Goal: Use online tool/utility: Utilize a website feature to perform a specific function

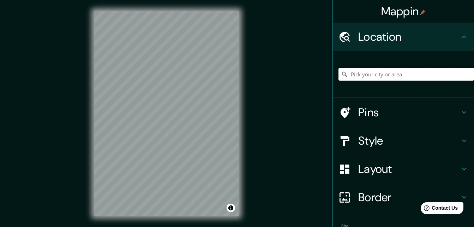
click at [377, 75] on input "Pick your city or area" at bounding box center [407, 74] width 136 height 13
type input "h"
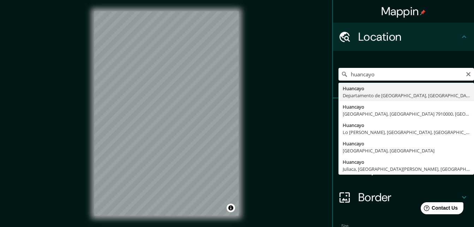
type input "Huancayo, [GEOGRAPHIC_DATA], [GEOGRAPHIC_DATA]"
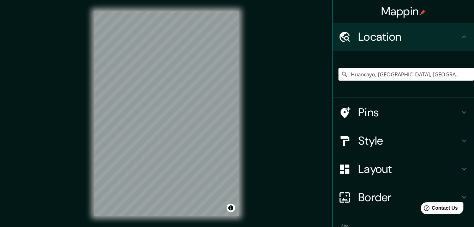
click at [383, 167] on h4 "Layout" at bounding box center [410, 169] width 102 height 14
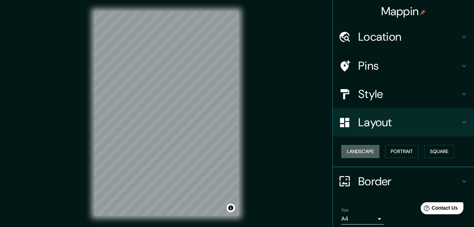
click at [361, 150] on button "Landscape" at bounding box center [361, 151] width 38 height 13
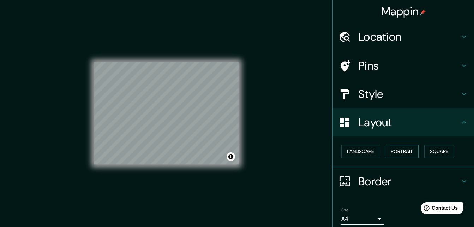
click at [403, 147] on button "Portrait" at bounding box center [402, 151] width 34 height 13
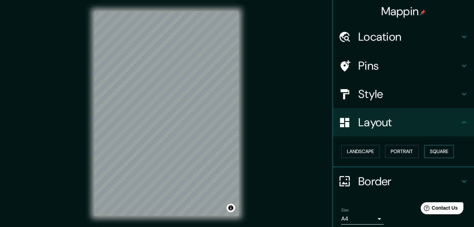
click at [435, 150] on button "Square" at bounding box center [440, 151] width 30 height 13
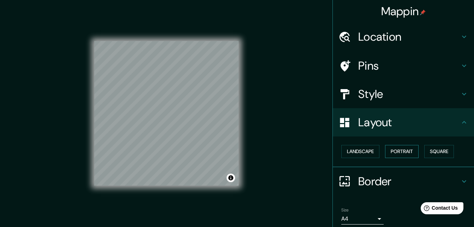
click at [405, 152] on button "Portrait" at bounding box center [402, 151] width 34 height 13
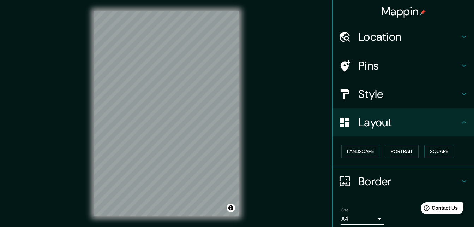
click at [392, 99] on h4 "Style" at bounding box center [410, 94] width 102 height 14
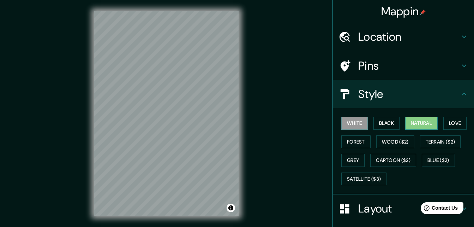
click at [424, 123] on button "Natural" at bounding box center [422, 123] width 33 height 13
